Goal: Communication & Community: Connect with others

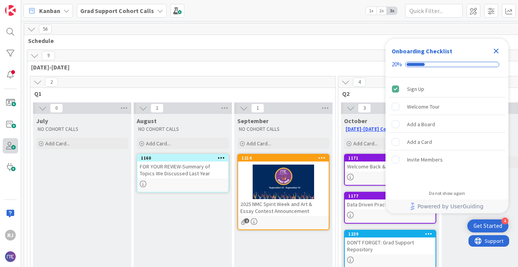
click at [9, 146] on span at bounding box center [10, 145] width 15 height 15
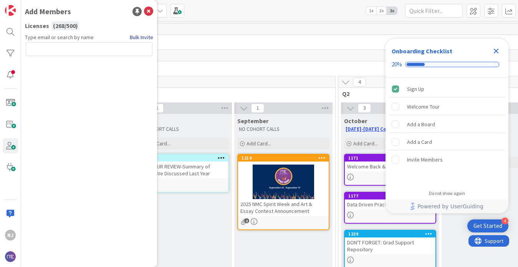
click at [142, 34] on link "Bulk Invite" at bounding box center [141, 37] width 23 height 8
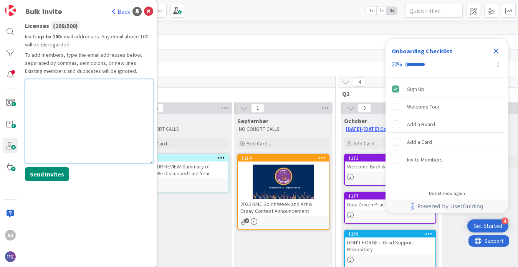
click at [48, 93] on textarea at bounding box center [89, 121] width 128 height 84
paste textarea "[EMAIL_ADDRESS][DOMAIN_NAME] [EMAIL_ADDRESS][DOMAIN_NAME]"
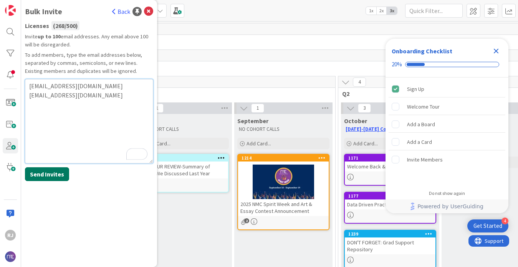
type textarea "[EMAIL_ADDRESS][DOMAIN_NAME] [EMAIL_ADDRESS][DOMAIN_NAME]"
click at [50, 177] on button "Send Invites" at bounding box center [47, 174] width 44 height 14
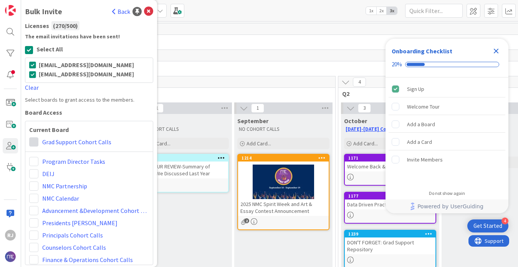
click at [35, 140] on span at bounding box center [33, 141] width 9 height 9
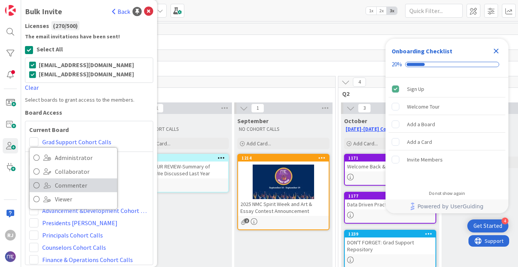
click at [36, 183] on icon at bounding box center [36, 186] width 6 height 12
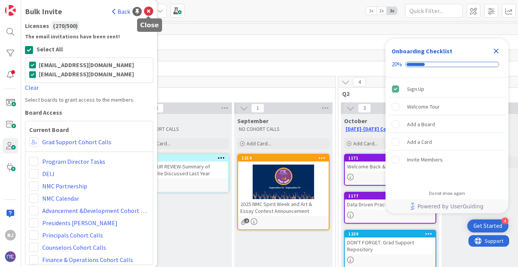
click at [149, 9] on icon at bounding box center [148, 11] width 9 height 9
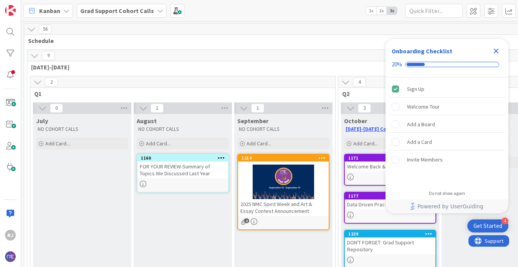
click at [497, 50] on icon "Close Checklist" at bounding box center [496, 51] width 5 height 5
